Goal: Task Accomplishment & Management: Manage account settings

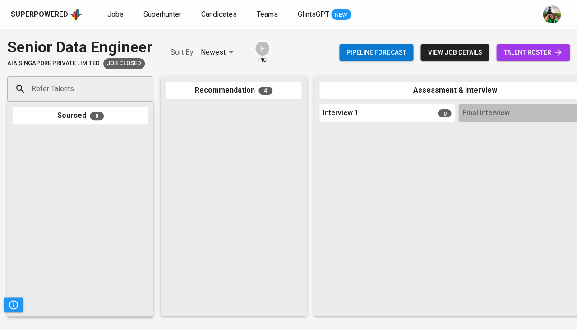
scroll to position [339, 0]
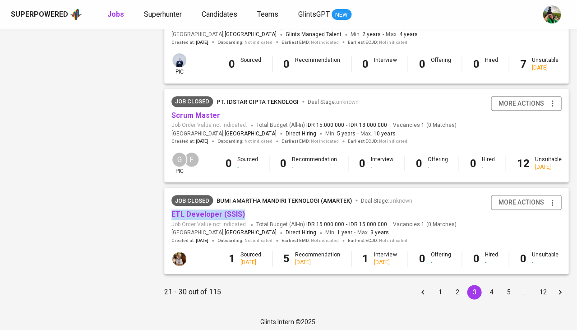
scroll to position [836, 0]
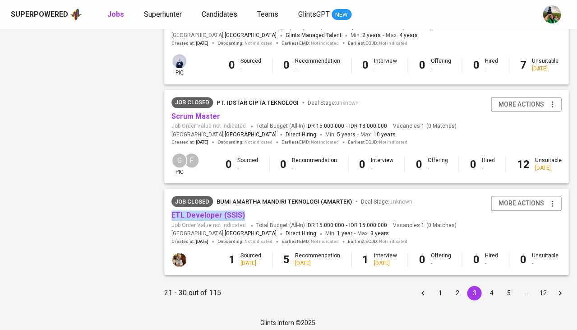
click at [494, 289] on button "4" at bounding box center [491, 292] width 14 height 14
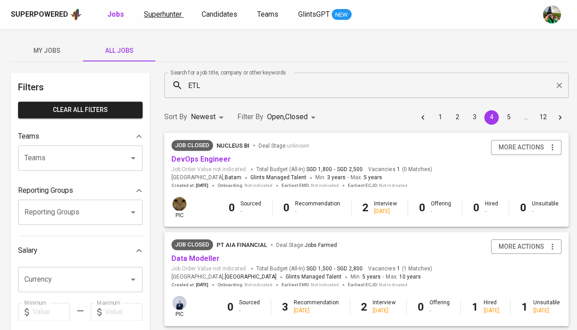
click at [173, 13] on span "Superhunter" at bounding box center [163, 14] width 38 height 9
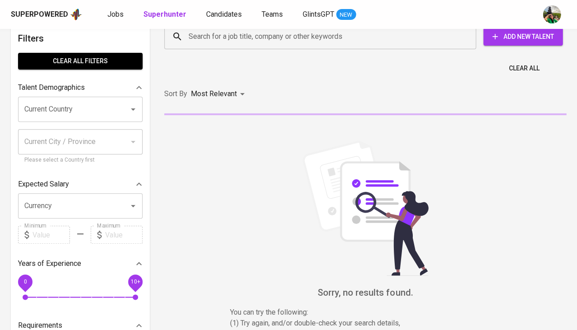
scroll to position [16, 0]
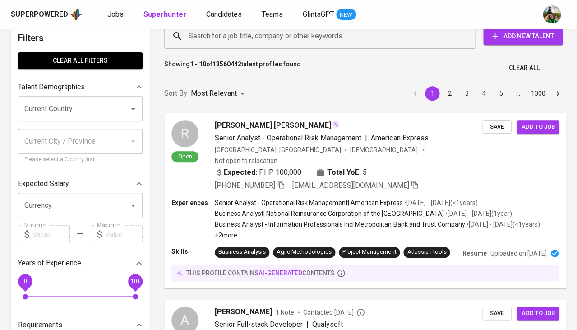
click at [259, 39] on input "Search for a job title, company or other keywords" at bounding box center [322, 35] width 272 height 17
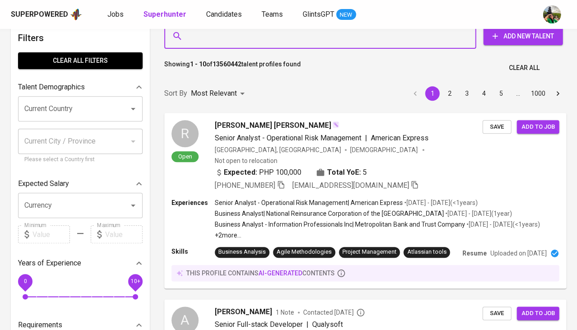
paste input "balasg70@gmail.com"
type input "balasg70@gmail.com"
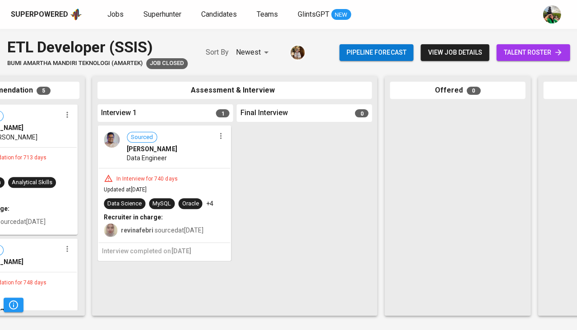
scroll to position [0, 147]
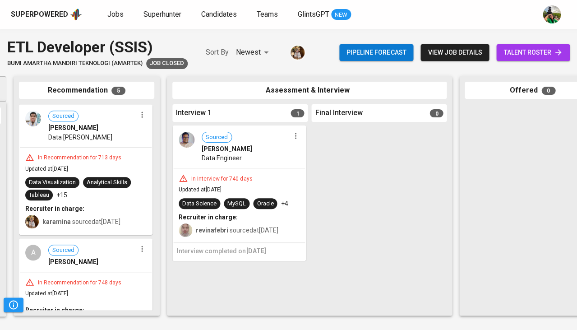
click at [286, 180] on div "In Interview for 740 days" at bounding box center [239, 178] width 121 height 9
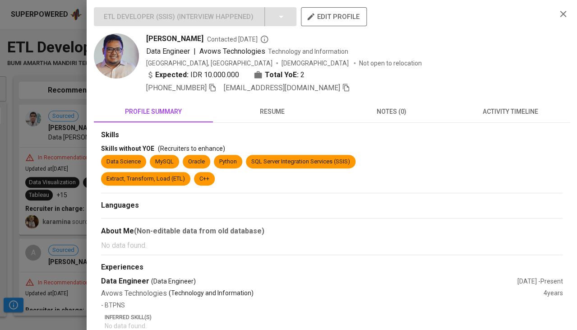
click at [483, 114] on button "activity timeline" at bounding box center [509, 112] width 119 height 22
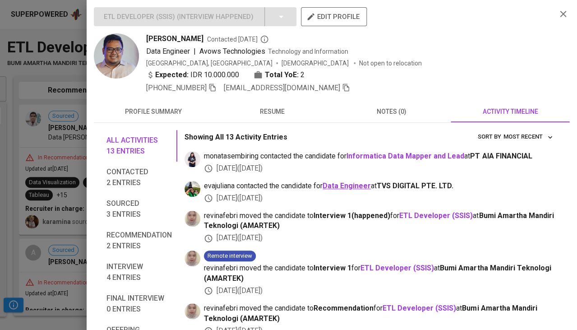
click at [352, 183] on b "Data Engineer" at bounding box center [346, 185] width 48 height 9
click at [272, 109] on span "resume" at bounding box center [272, 111] width 108 height 11
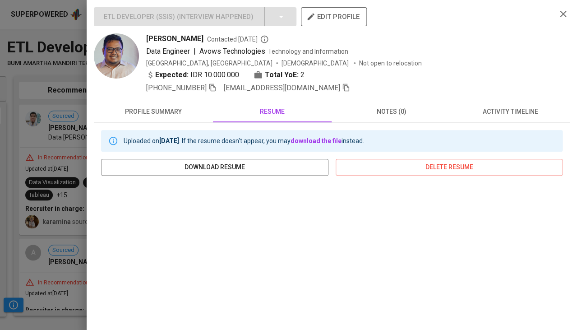
scroll to position [0, 0]
click at [508, 106] on span "activity timeline" at bounding box center [510, 111] width 108 height 11
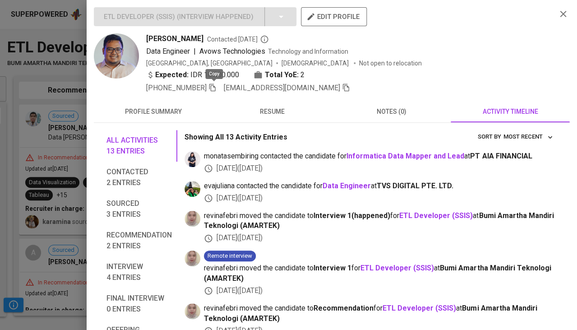
click at [216, 86] on icon "button" at bounding box center [212, 87] width 8 height 8
click at [59, 198] on div at bounding box center [288, 165] width 577 height 330
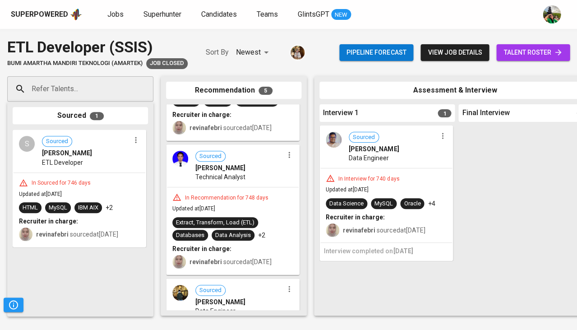
scroll to position [346, 0]
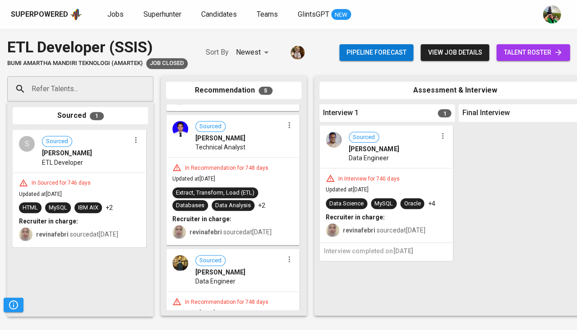
click at [65, 185] on div "In Sourced for 746 days" at bounding box center [61, 183] width 66 height 8
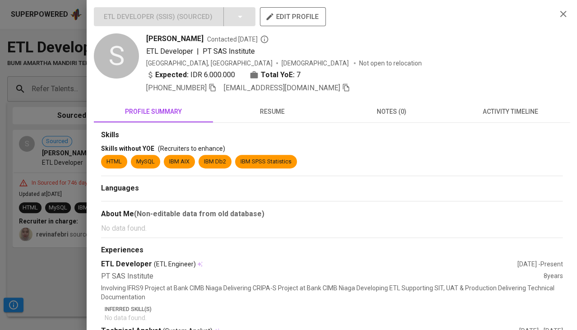
click at [267, 106] on span "resume" at bounding box center [272, 111] width 108 height 11
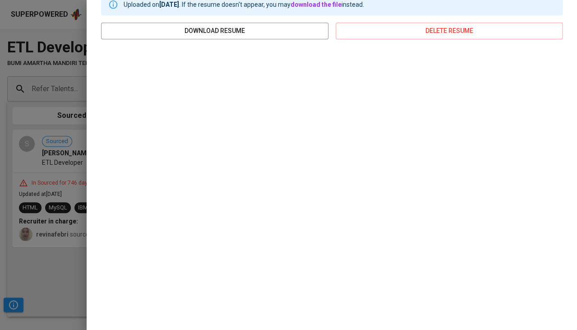
scroll to position [136, 0]
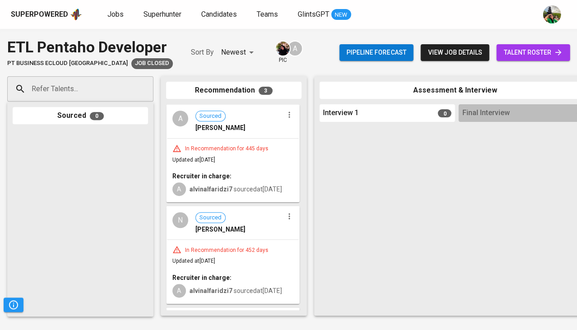
click at [240, 160] on div "In Recommendation for 445 days Updated at Jul 17, 2024 Recruiter in charge: A a…" at bounding box center [233, 169] width 132 height 63
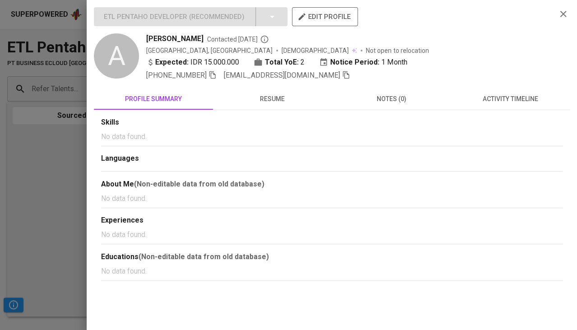
click at [26, 168] on div at bounding box center [288, 165] width 577 height 330
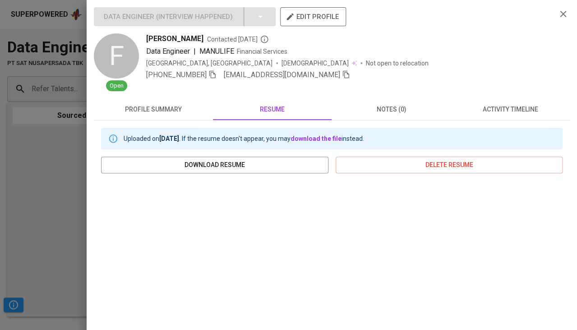
scroll to position [136, 0]
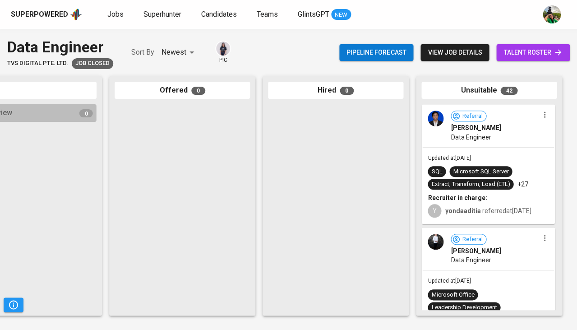
scroll to position [0, 497]
click at [494, 148] on div "Updated at Nov 20, 2023 SQL Microsoft SQL Server Extract, Transform, Load (ETL)…" at bounding box center [488, 185] width 132 height 76
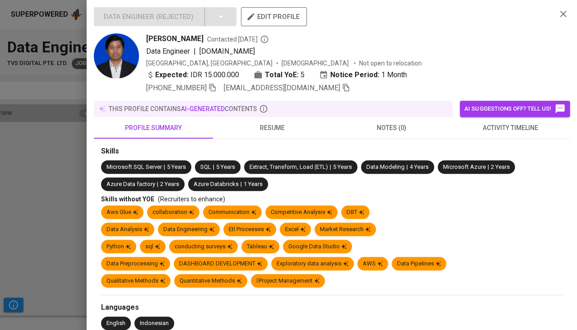
click at [508, 124] on span "activity timeline" at bounding box center [510, 127] width 108 height 11
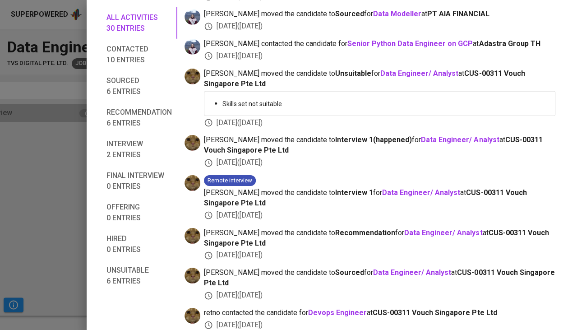
scroll to position [597, 0]
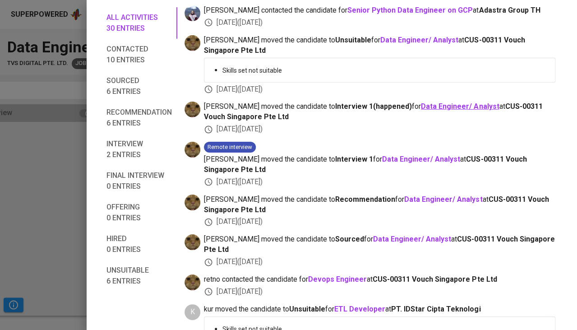
click at [433, 102] on b "Data Engineer/ Analyst" at bounding box center [460, 106] width 78 height 9
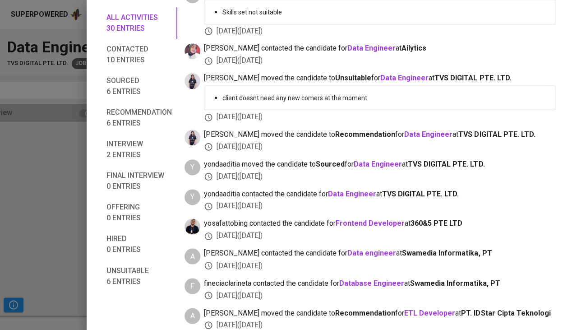
click at [54, 279] on div at bounding box center [288, 165] width 577 height 330
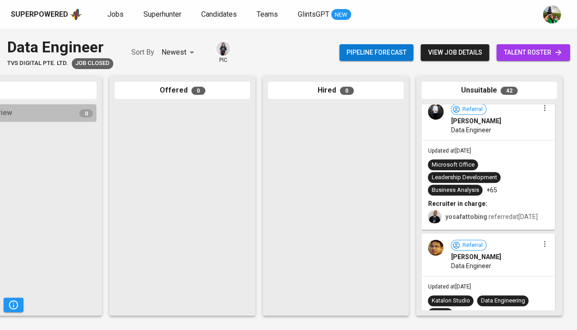
scroll to position [132, 0]
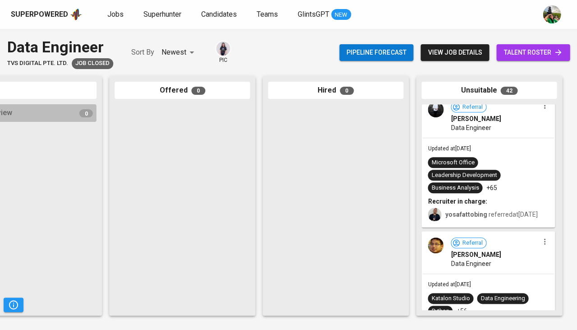
click at [514, 172] on div "Microsoft Office Leadership Development Business Analysis +65" at bounding box center [487, 175] width 121 height 36
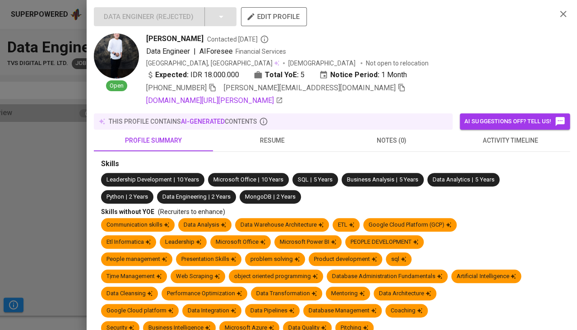
click at [18, 201] on div at bounding box center [288, 165] width 577 height 330
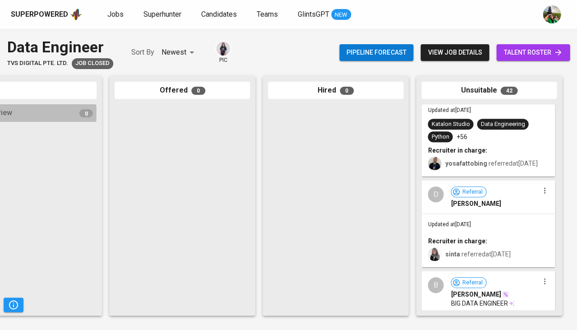
scroll to position [304, 0]
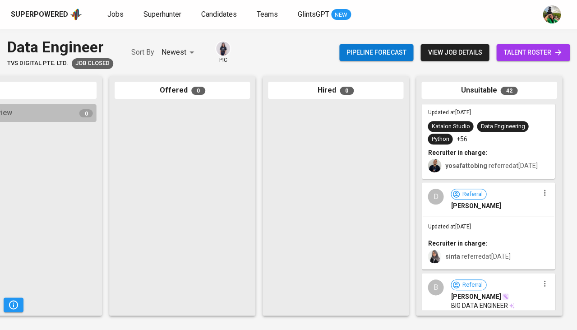
click at [500, 215] on div "D Referral Dmitri Yanno Mahayana" at bounding box center [488, 199] width 132 height 32
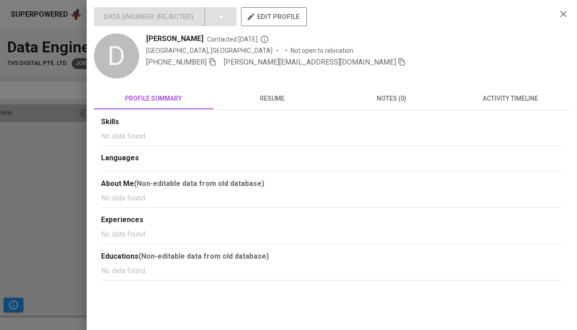
click at [1, 180] on div at bounding box center [288, 165] width 577 height 330
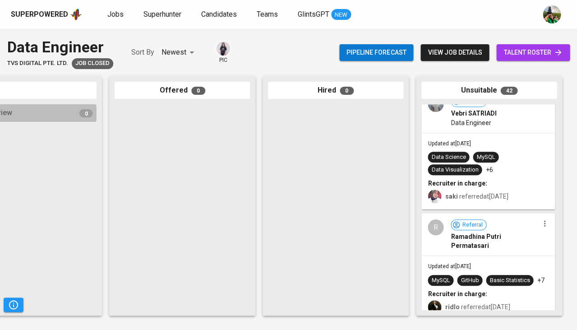
scroll to position [4696, 0]
click at [491, 256] on div "Updated at Jul 14, 2023 MySQL GitHub Basic Statistics +7 Recruiter in charge: r…" at bounding box center [488, 287] width 132 height 63
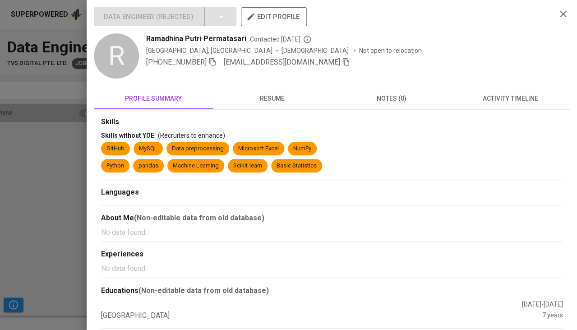
click at [507, 93] on span "activity timeline" at bounding box center [510, 98] width 108 height 11
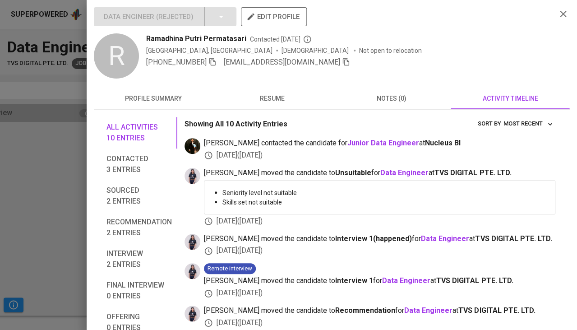
click at [269, 99] on span "resume" at bounding box center [272, 98] width 108 height 11
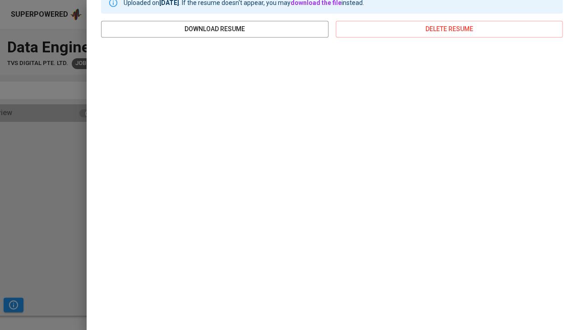
scroll to position [125, 0]
click at [0, 248] on div at bounding box center [288, 165] width 577 height 330
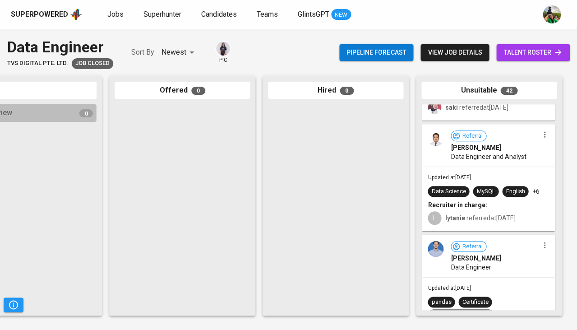
scroll to position [4356, 0]
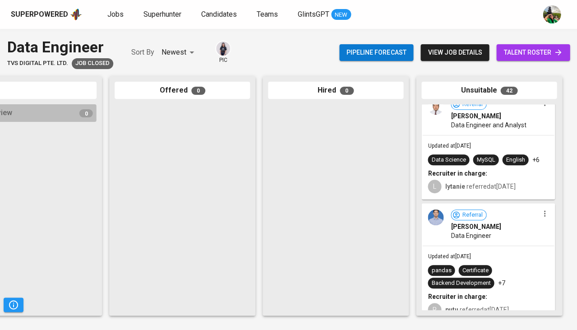
click at [470, 253] on span "Updated at Jul 14, 2023" at bounding box center [448, 256] width 43 height 6
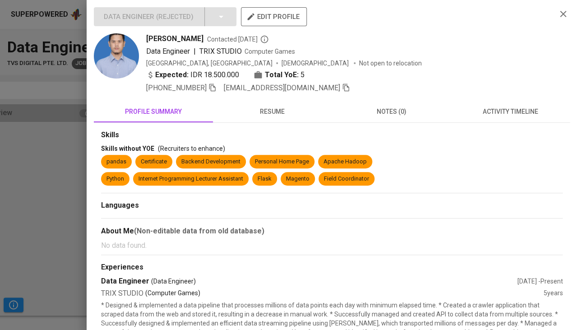
click at [509, 108] on span "activity timeline" at bounding box center [510, 111] width 108 height 11
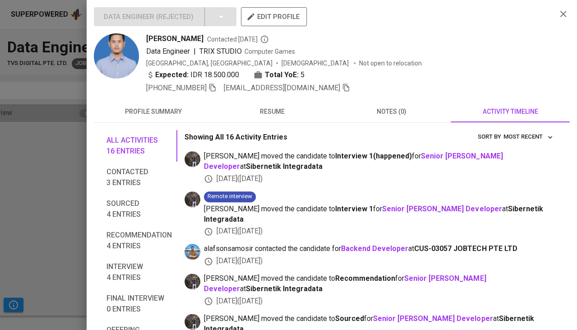
click at [279, 110] on span "resume" at bounding box center [272, 111] width 108 height 11
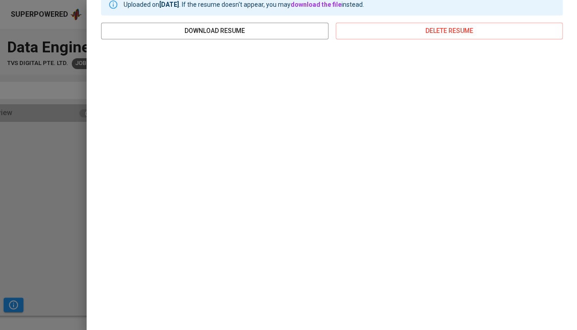
scroll to position [136, 0]
click at [39, 184] on div at bounding box center [288, 165] width 577 height 330
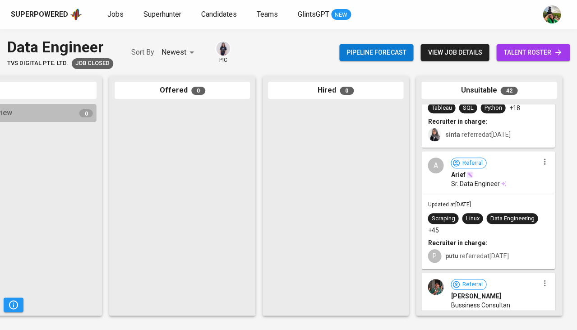
scroll to position [4081, 0]
click at [467, 195] on div "Updated at Jul 24, 2023 Scraping Linux Data Engineering +45 Recruiter in charge…" at bounding box center [488, 232] width 132 height 74
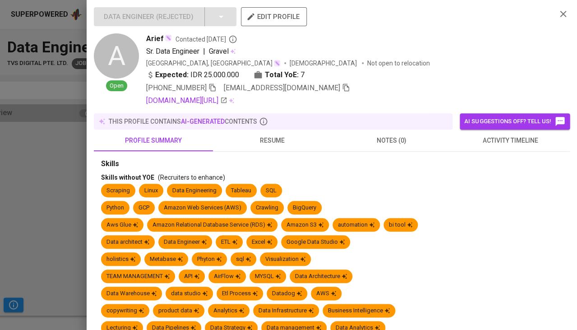
click at [273, 135] on span "resume" at bounding box center [272, 140] width 108 height 11
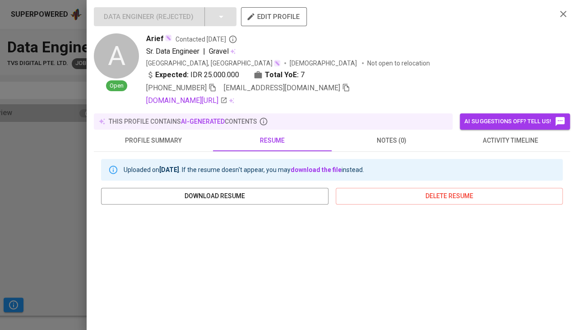
scroll to position [165, 0]
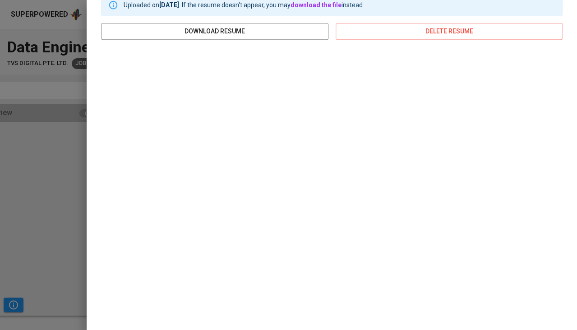
click at [60, 201] on div at bounding box center [288, 165] width 577 height 330
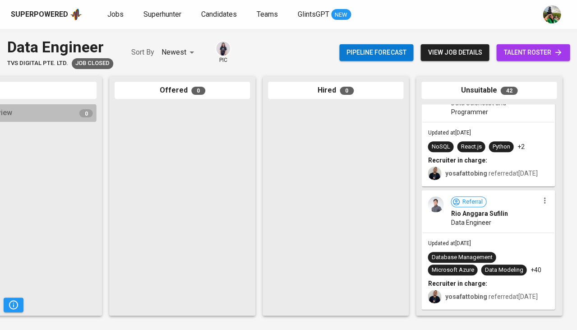
scroll to position [3215, 0]
click at [481, 227] on span "Data Engineer" at bounding box center [470, 222] width 40 height 9
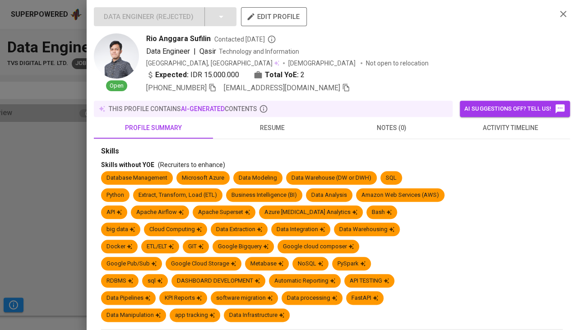
click at [275, 122] on span "resume" at bounding box center [272, 127] width 108 height 11
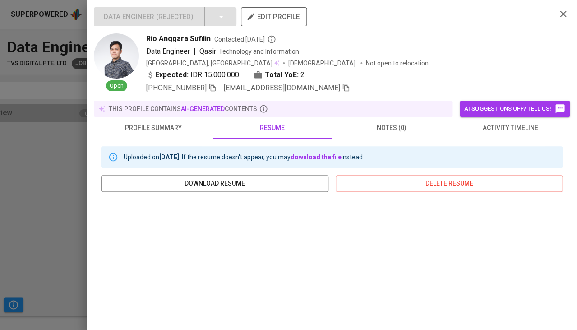
scroll to position [144, 0]
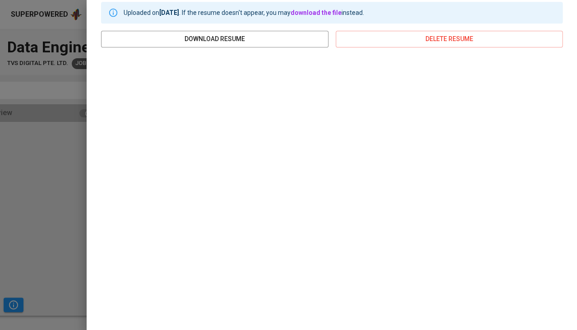
click at [0, 178] on div at bounding box center [288, 165] width 577 height 330
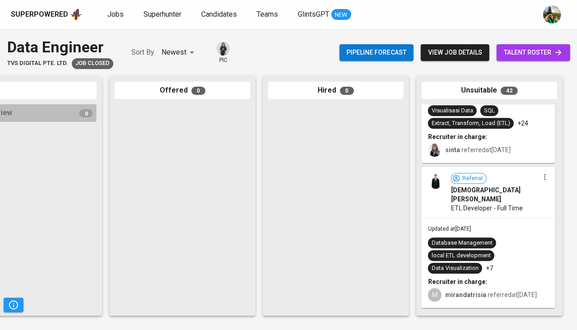
scroll to position [1799, 0]
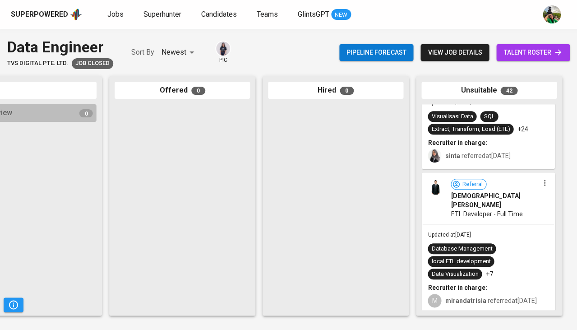
click at [459, 222] on div "Referral Muhammad Andri SAFII ETL Developer - Full Time" at bounding box center [488, 198] width 132 height 50
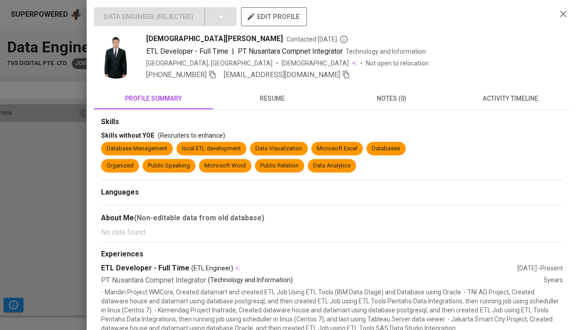
click at [515, 97] on span "activity timeline" at bounding box center [510, 98] width 108 height 11
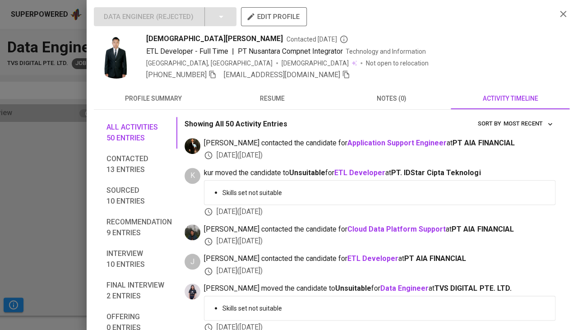
click at [276, 99] on span "resume" at bounding box center [272, 98] width 108 height 11
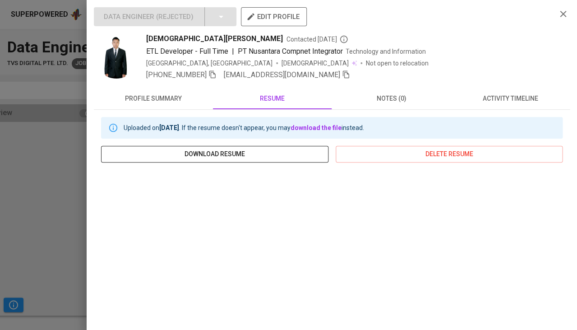
scroll to position [0, 0]
click at [181, 39] on span "Muhammad Andri SAFII" at bounding box center [214, 38] width 137 height 11
copy span "Muhammad Andri SAFII"
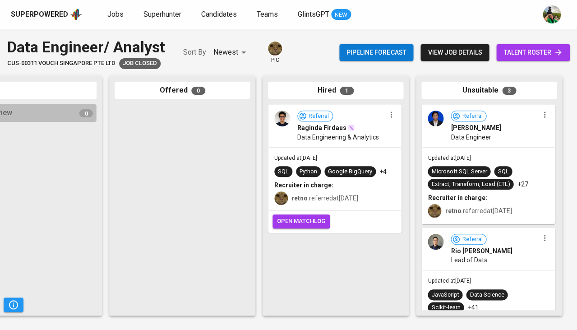
click at [490, 137] on div "Data Engineer" at bounding box center [494, 137] width 88 height 9
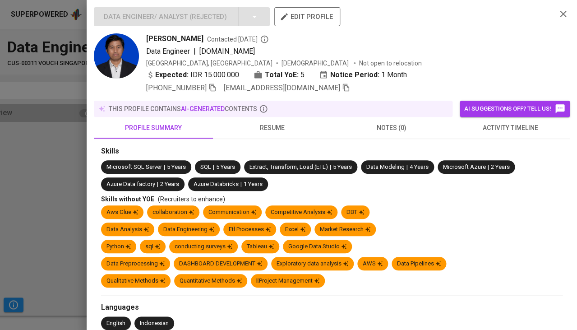
click at [494, 127] on span "activity timeline" at bounding box center [510, 127] width 108 height 11
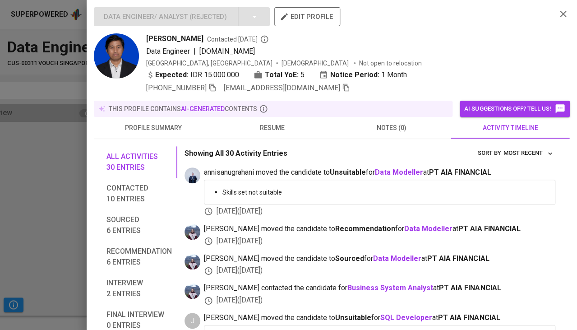
scroll to position [36, 0]
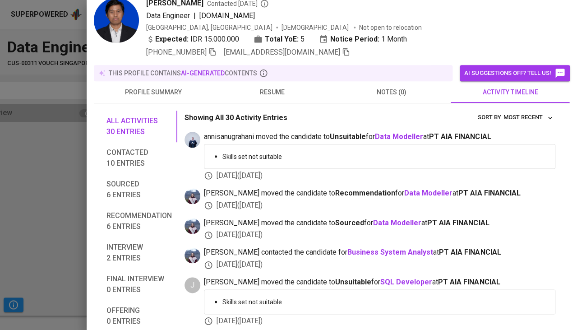
click at [269, 88] on span "resume" at bounding box center [272, 92] width 108 height 11
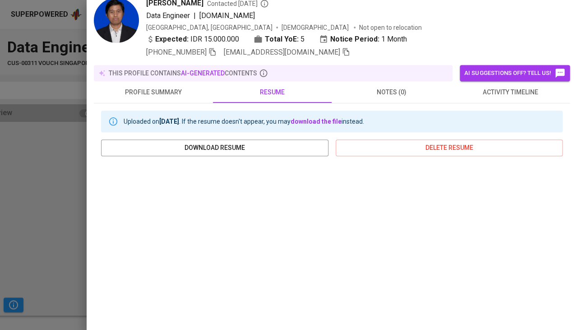
click at [73, 213] on div at bounding box center [288, 165] width 577 height 330
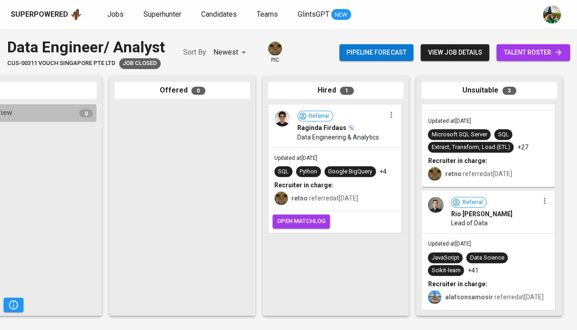
scroll to position [40, 0]
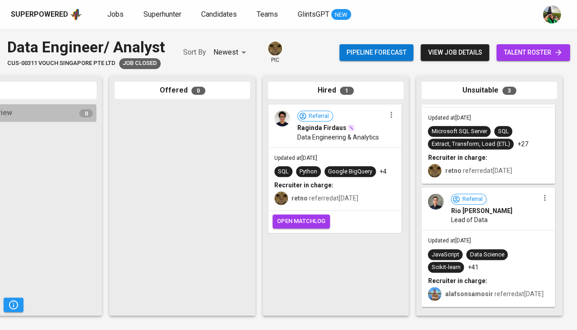
click at [503, 216] on div "Lead of Data" at bounding box center [494, 219] width 88 height 9
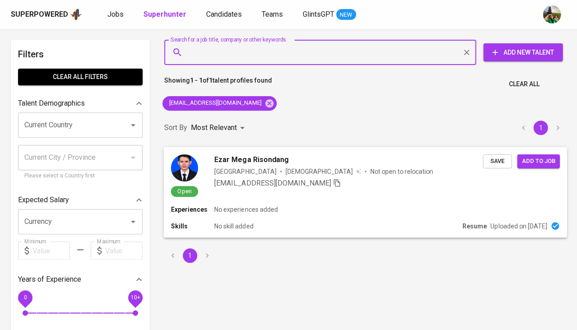
click at [493, 159] on span "Save" at bounding box center [497, 161] width 20 height 10
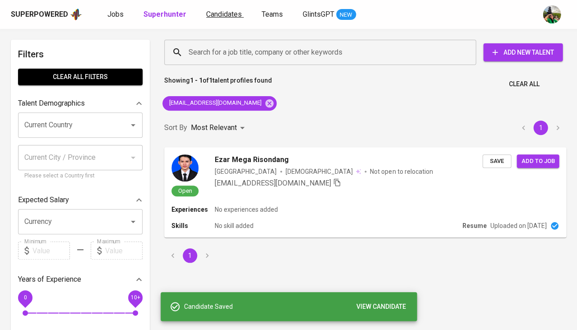
click at [214, 15] on span "Candidates" at bounding box center [224, 14] width 36 height 9
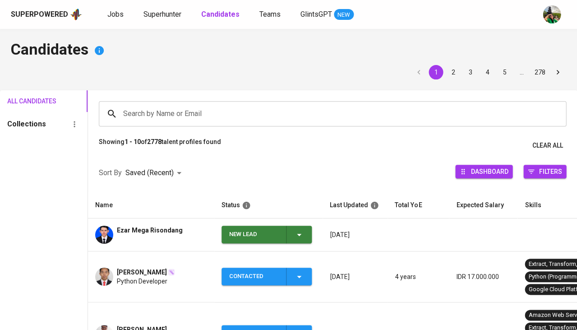
click at [134, 229] on span "Ezar Mega Risondang" at bounding box center [150, 229] width 66 height 9
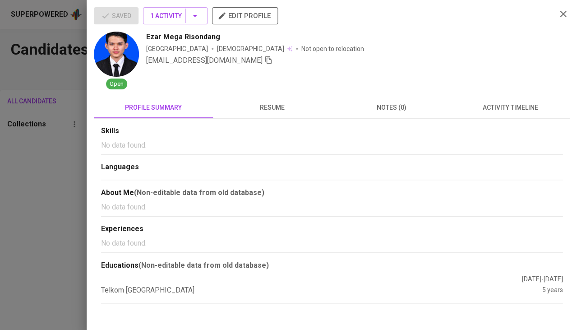
click at [264, 109] on span "resume" at bounding box center [272, 107] width 108 height 11
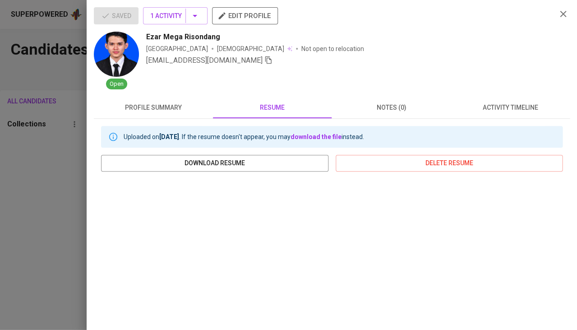
scroll to position [123, 0]
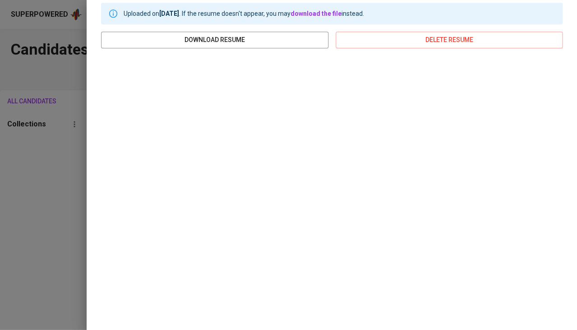
click at [28, 201] on div at bounding box center [288, 165] width 577 height 330
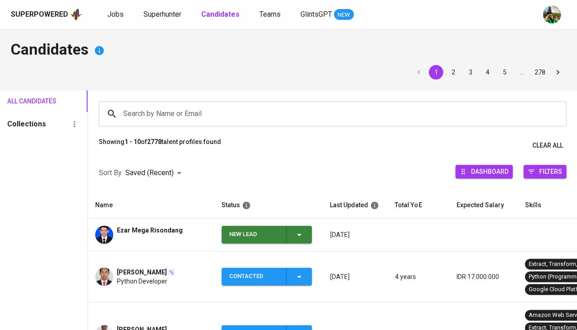
click at [307, 230] on span "New Lead" at bounding box center [266, 234] width 83 height 18
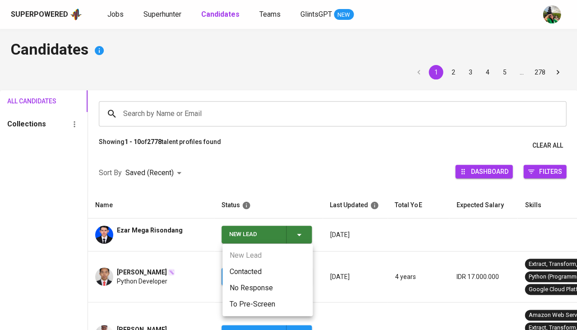
click at [251, 267] on li "Contacted" at bounding box center [267, 271] width 90 height 16
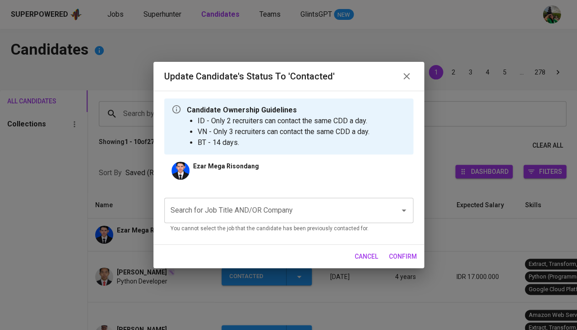
click at [249, 211] on input "Search for Job Title AND/OR Company" at bounding box center [275, 209] width 215 height 17
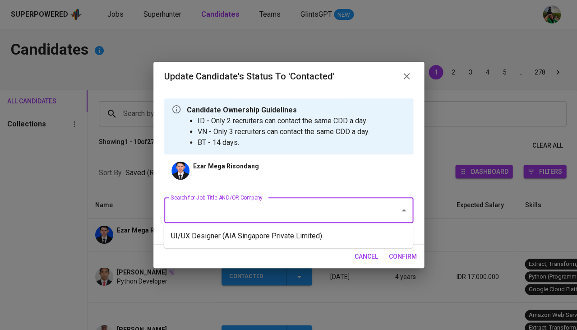
type input "A"
click at [256, 233] on li "UI/UX Designer (AIA Singapore Private Limited)" at bounding box center [288, 236] width 249 height 16
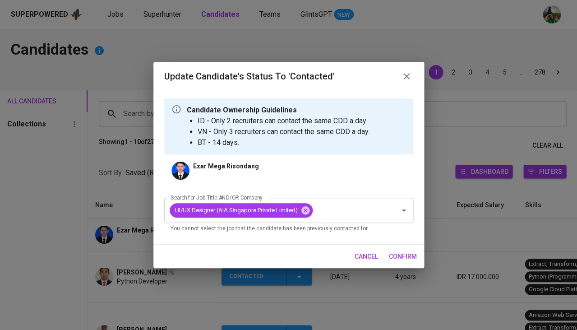
click at [394, 261] on button "confirm" at bounding box center [402, 256] width 35 height 17
